Goal: Transaction & Acquisition: Purchase product/service

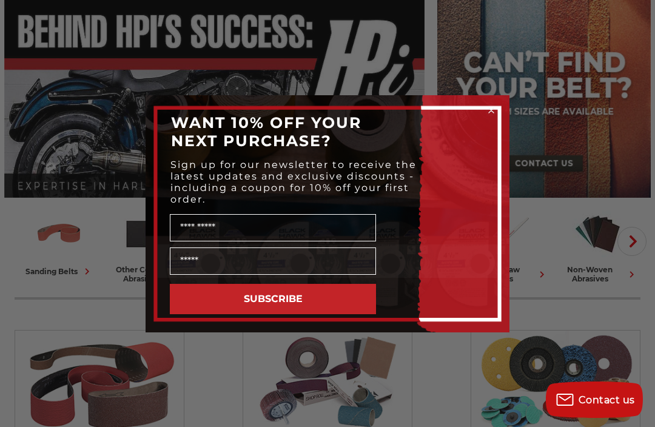
scroll to position [106, 0]
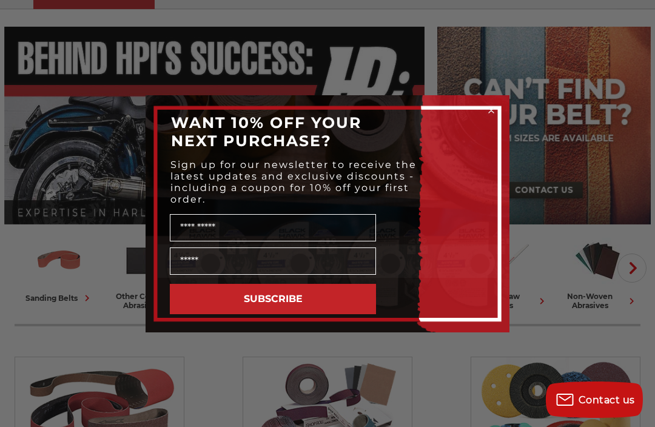
click at [489, 113] on icon "Close dialog" at bounding box center [491, 110] width 5 height 5
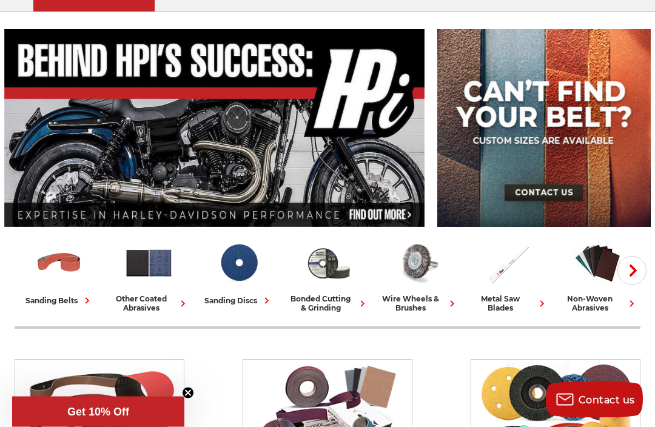
scroll to position [104, 0]
click at [242, 287] on img at bounding box center [238, 263] width 50 height 50
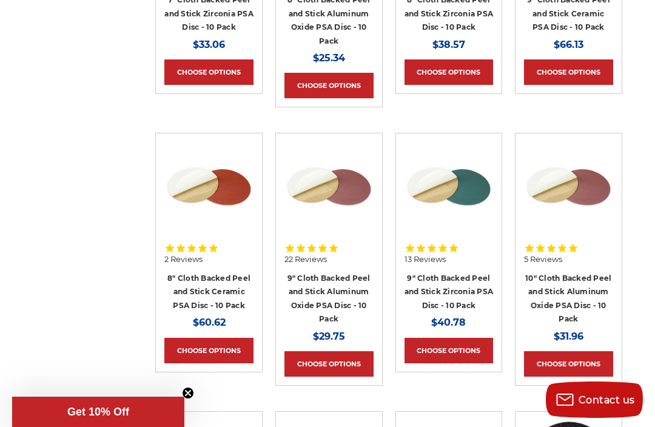
scroll to position [5718, 0]
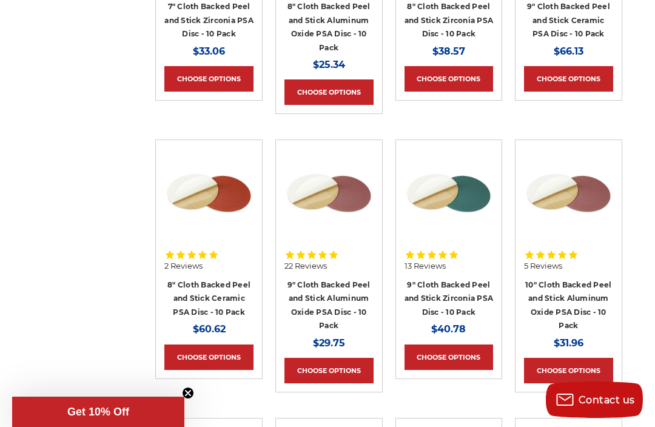
click at [459, 344] on link "Choose Options" at bounding box center [448, 356] width 89 height 25
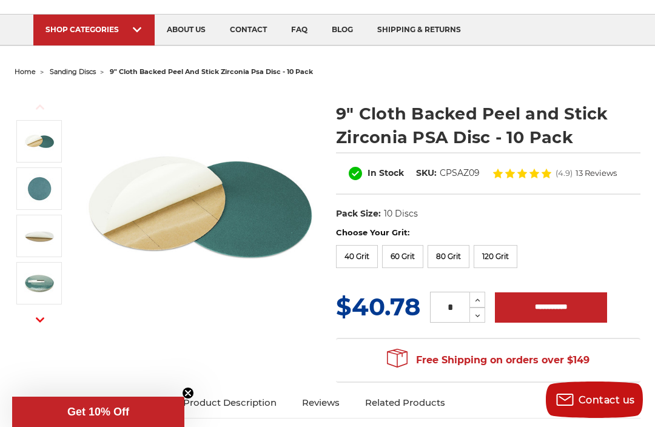
click at [363, 253] on label "40 Grit" at bounding box center [357, 256] width 42 height 23
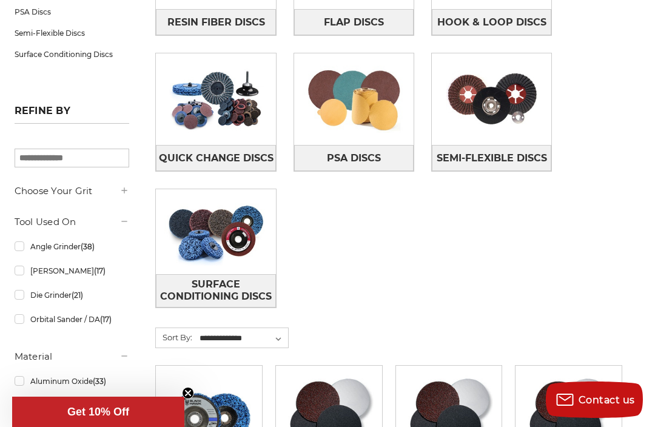
click at [355, 107] on img at bounding box center [353, 99] width 119 height 84
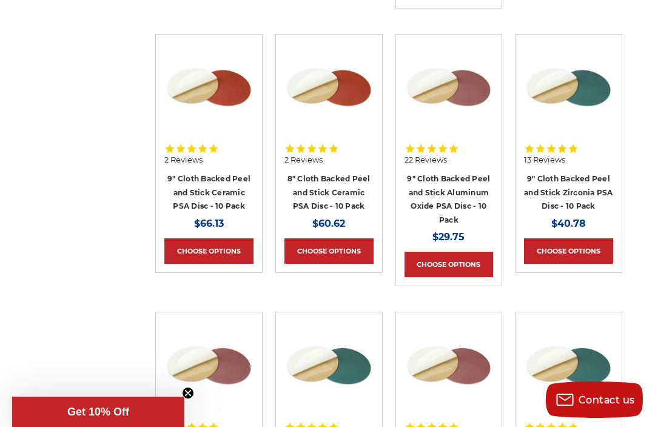
scroll to position [1051, 0]
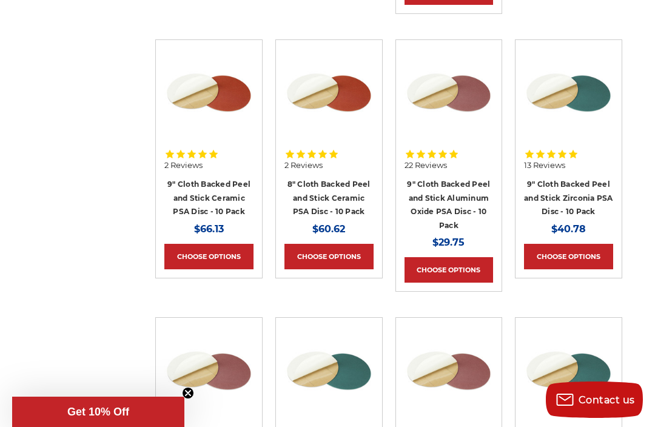
click at [219, 192] on link "9" Cloth Backed Peel and Stick Ceramic PSA Disc - 10 Pack" at bounding box center [208, 197] width 83 height 36
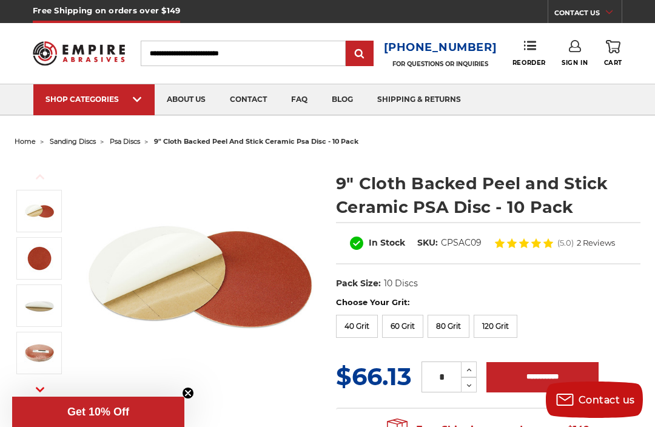
click at [362, 324] on label "40 Grit" at bounding box center [357, 326] width 42 height 23
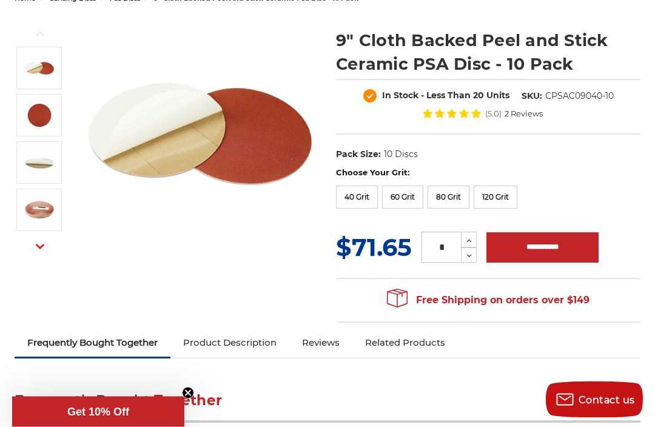
scroll to position [147, 0]
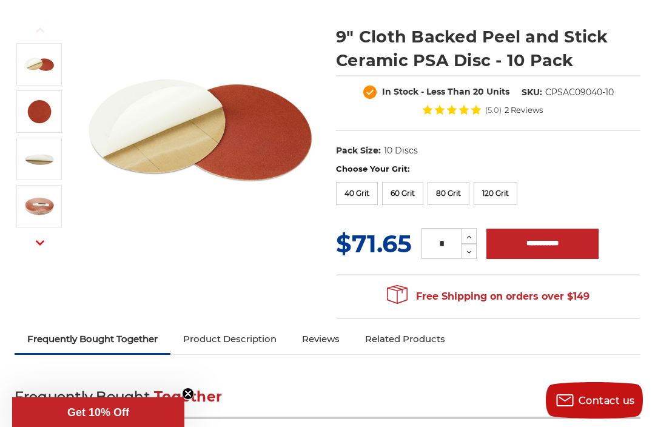
click at [559, 244] on input "**********" at bounding box center [542, 243] width 112 height 30
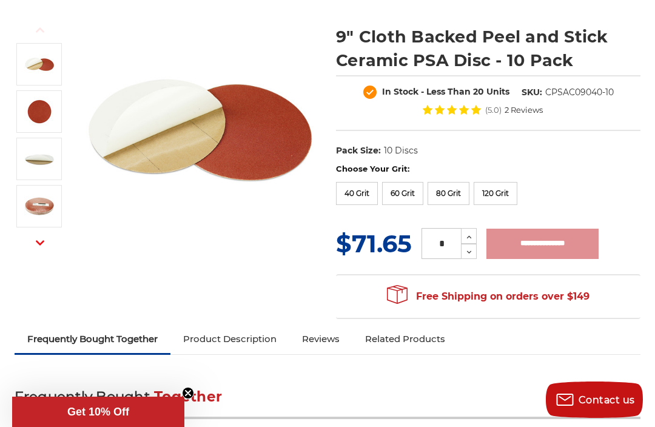
type input "**********"
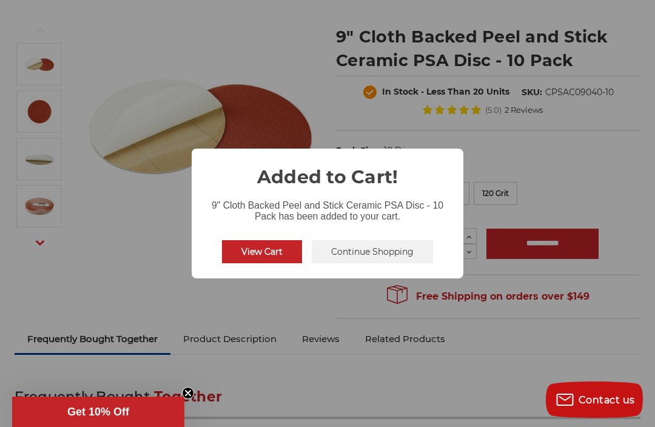
click at [396, 263] on button "Continue Shopping" at bounding box center [372, 251] width 121 height 23
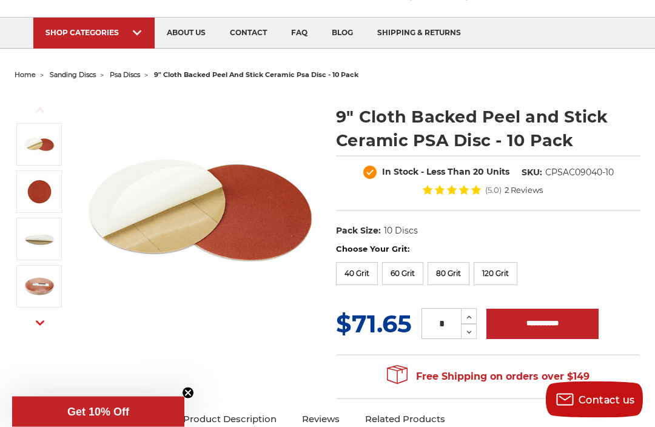
scroll to position [0, 0]
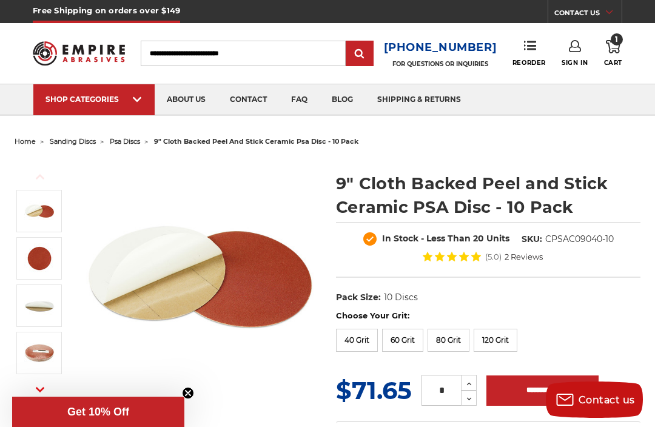
click at [613, 45] on icon at bounding box center [613, 46] width 15 height 13
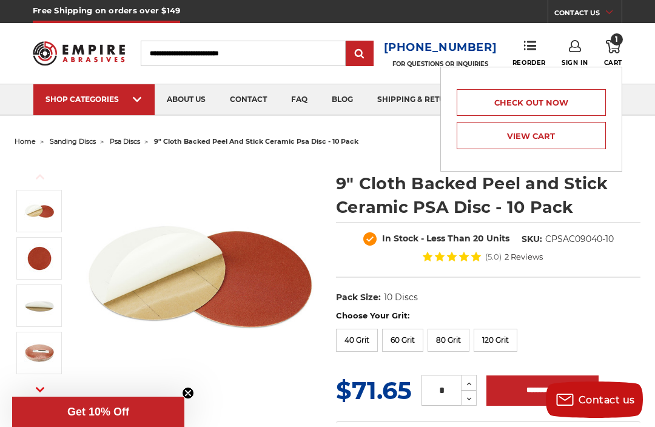
click at [547, 99] on link "Check out now" at bounding box center [530, 102] width 149 height 27
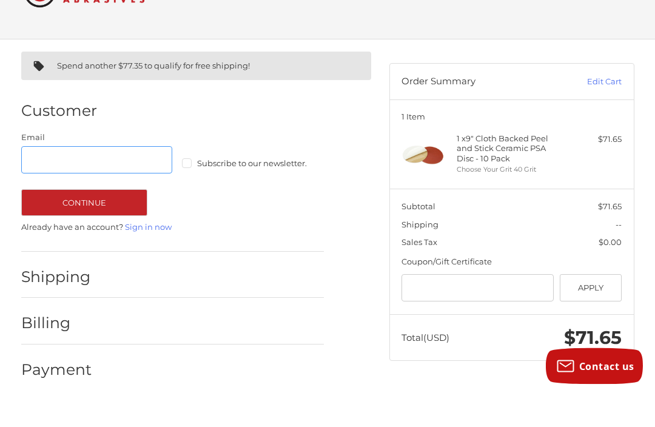
scroll to position [22, 0]
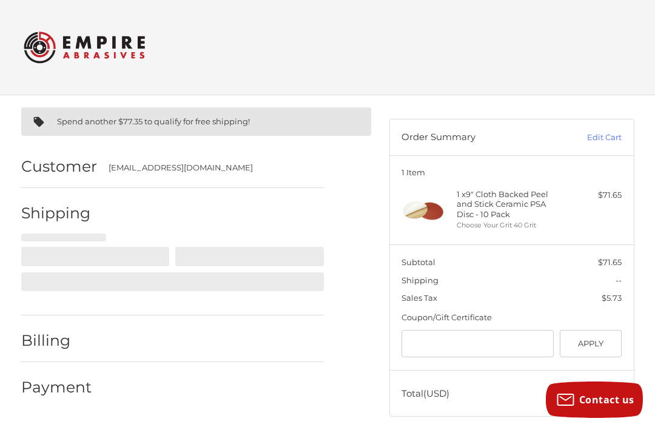
select select "**"
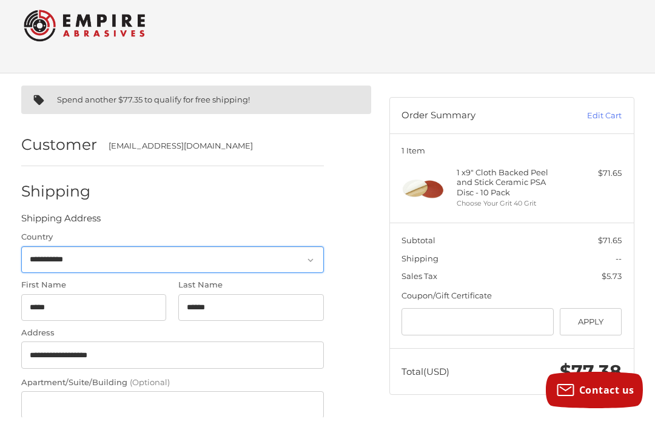
select select "**"
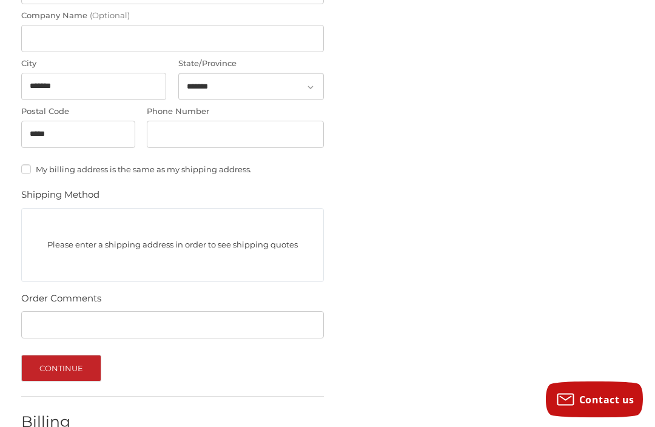
scroll to position [436, 0]
click at [306, 127] on input "Phone Number" at bounding box center [235, 134] width 177 height 27
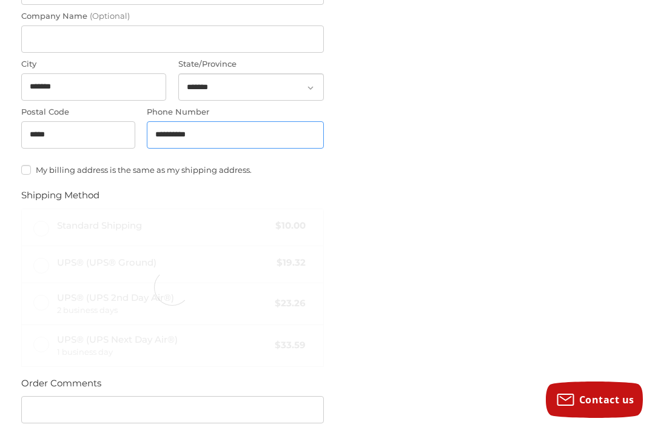
type input "**********"
click at [466, 234] on div "**********" at bounding box center [327, 122] width 655 height 925
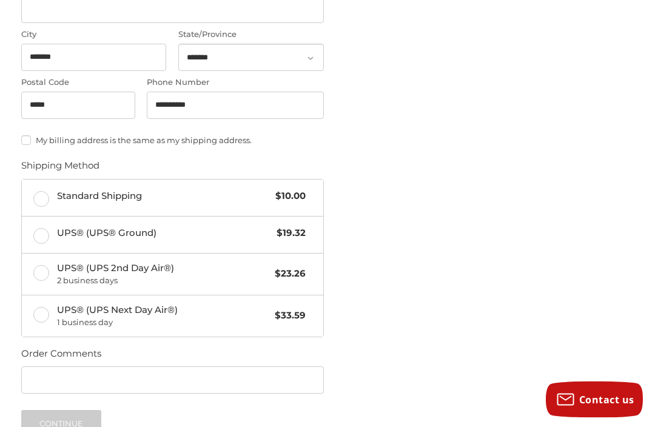
scroll to position [461, 0]
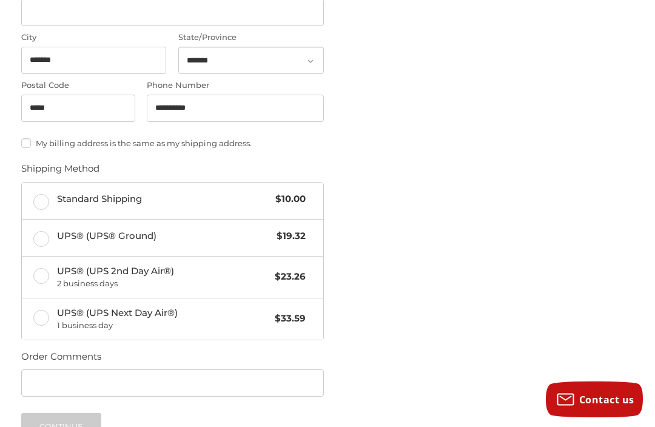
click at [39, 199] on label "Standard Shipping $10.00" at bounding box center [172, 201] width 301 height 36
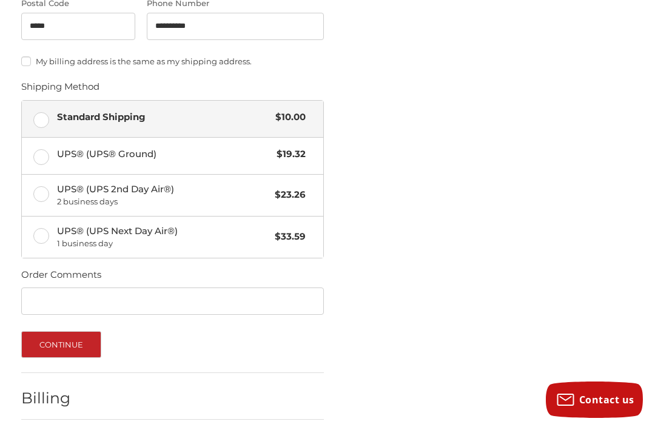
scroll to position [550, 0]
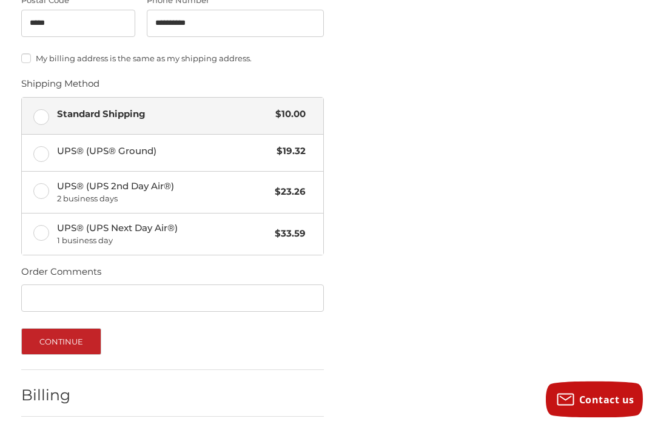
click at [84, 335] on button "Continue" at bounding box center [61, 342] width 81 height 27
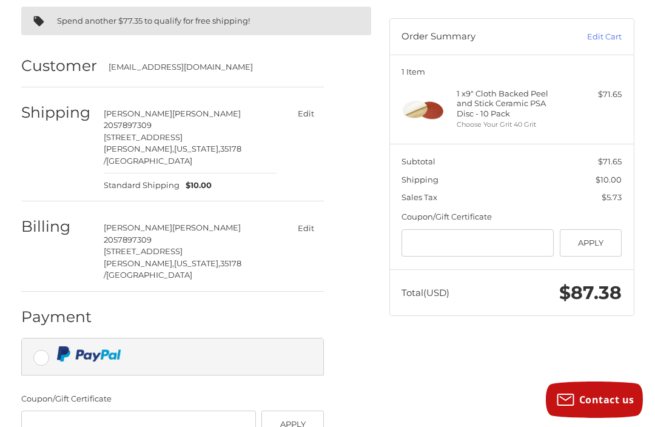
scroll to position [121, 0]
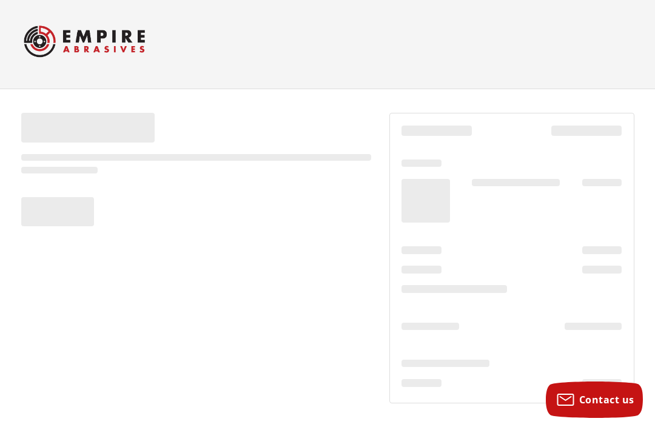
scroll to position [1, 0]
